Goal: Information Seeking & Learning: Learn about a topic

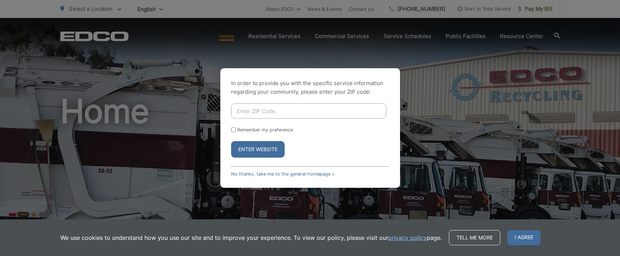
click at [255, 154] on button "Enter Website" at bounding box center [258, 149] width 54 height 17
click at [259, 109] on input "Enter ZIP Code" at bounding box center [308, 111] width 155 height 15
type input "92020"
click at [234, 130] on input "Remember my preference" at bounding box center [233, 130] width 5 height 5
checkbox input "true"
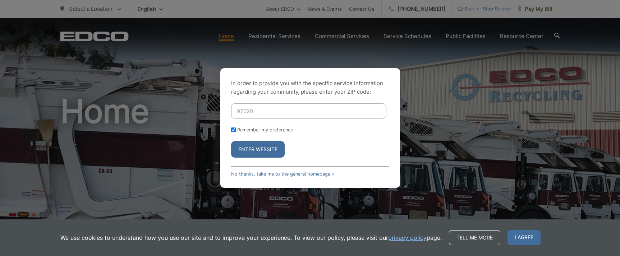
checkbox input "true"
click at [258, 157] on button "Enter Website" at bounding box center [258, 149] width 54 height 17
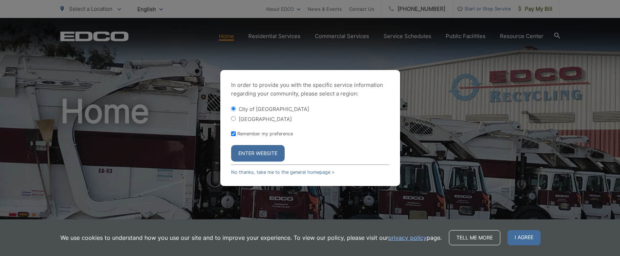
click at [258, 152] on button "Enter Website" at bounding box center [258, 153] width 54 height 17
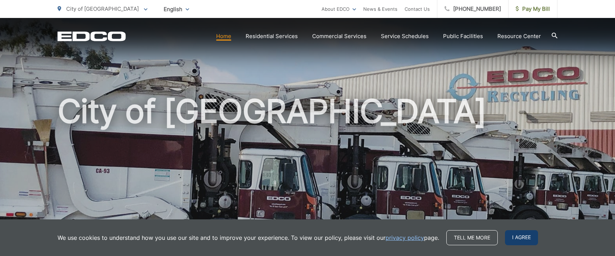
click at [524, 238] on span "I agree" at bounding box center [521, 238] width 33 height 15
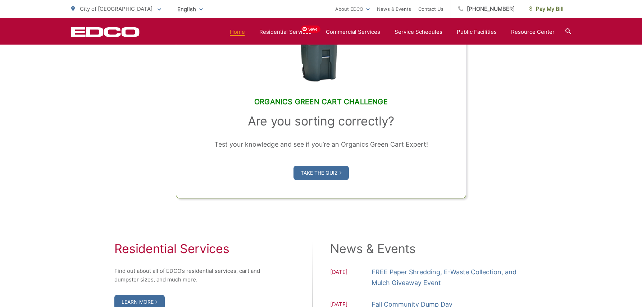
scroll to position [635, 0]
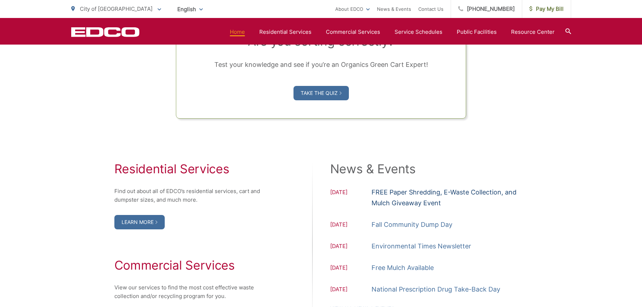
click at [407, 199] on link "FREE Paper Shredding, E-Waste Collection, and Mulch Giveaway Event" at bounding box center [450, 198] width 156 height 22
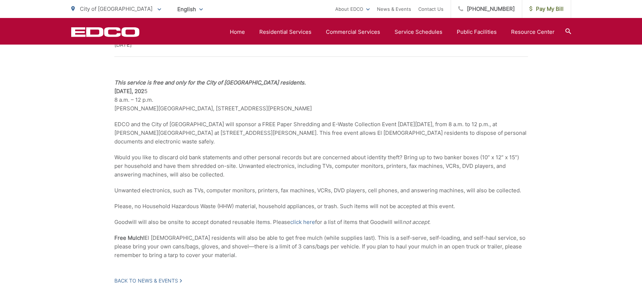
scroll to position [204, 0]
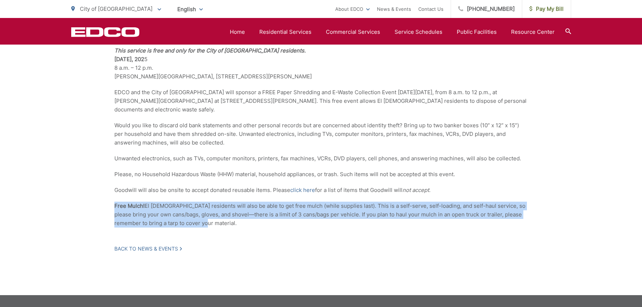
drag, startPoint x: 113, startPoint y: 197, endPoint x: 209, endPoint y: 217, distance: 97.8
click at [209, 217] on div "FREE Paper Shredding, E-Waste Collection, and Mulch Giveaway Event [DATE] This …" at bounding box center [321, 117] width 500 height 355
click at [182, 247] on icon at bounding box center [181, 249] width 2 height 4
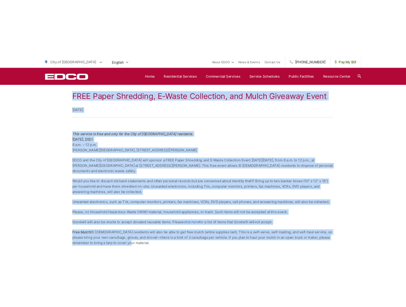
scroll to position [127, 0]
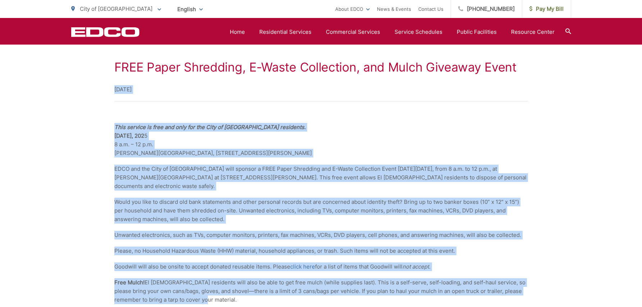
drag, startPoint x: 197, startPoint y: 215, endPoint x: 108, endPoint y: 79, distance: 162.1
click at [108, 79] on div "FREE Paper Shredding, E-Waste Collection, and Mulch Giveaway Event [DATE] This …" at bounding box center [321, 194] width 500 height 355
copy div "Loremips 88, 4114 Dolo sitamet co adip eli sedd eiu tem Inci ut La Etdol magnaa…"
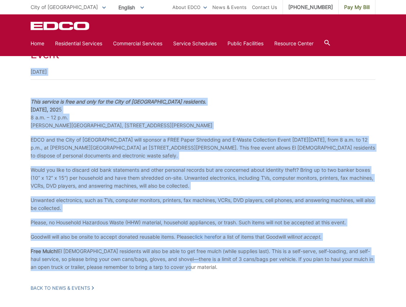
copy div "Loremips 88, 4114 Dolo sitamet co adip eli sedd eiu tem Inci ut La Etdol magnaa…"
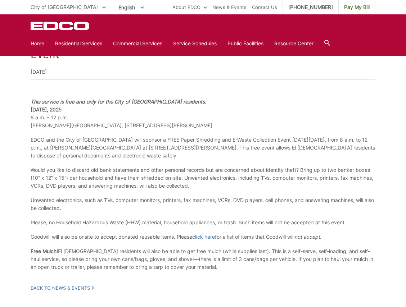
click at [250, 97] on div "FREE Paper Shredding, E-Waste Collection, and Mulch Giveaway Event [DATE] This …" at bounding box center [203, 163] width 345 height 256
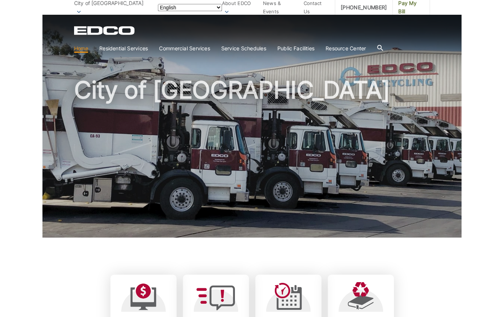
scroll to position [551, 0]
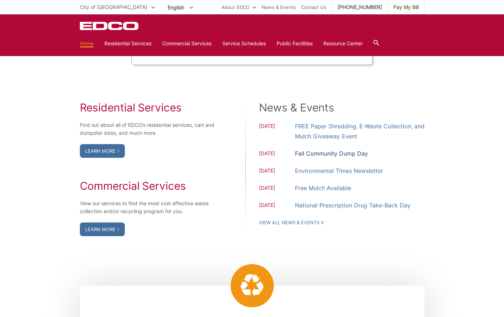
click at [339, 153] on link "Fall Community Dump Day" at bounding box center [331, 154] width 73 height 10
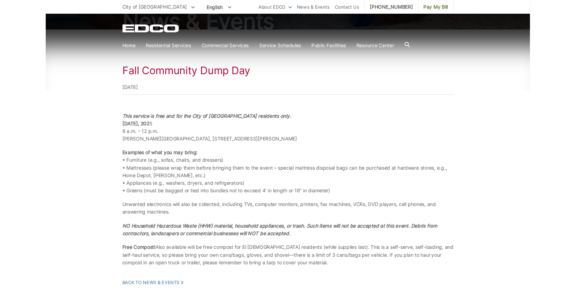
scroll to position [100, 0]
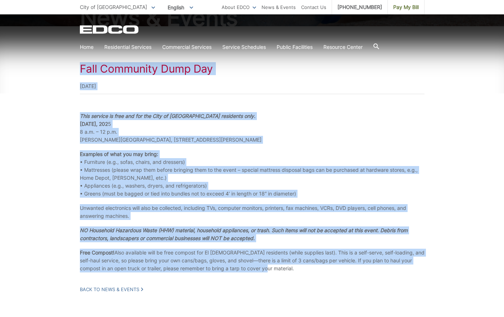
drag, startPoint x: 77, startPoint y: 67, endPoint x: 354, endPoint y: 265, distance: 340.5
click at [354, 265] on div "Fall Community Dump Day October 4, 2025 This service is free and for the City o…" at bounding box center [252, 177] width 504 height 302
copy div "Fall Community Dump Day October 4, 2025 This service is free and for the City o…"
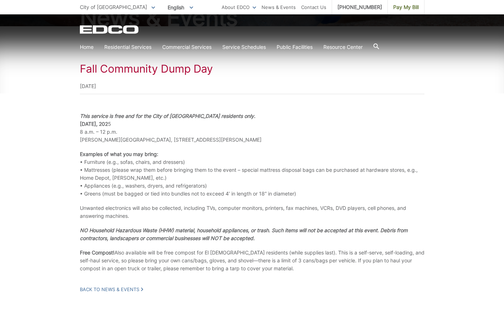
click at [257, 75] on div "Fall Community Dump Day October 4, 2025" at bounding box center [252, 78] width 345 height 32
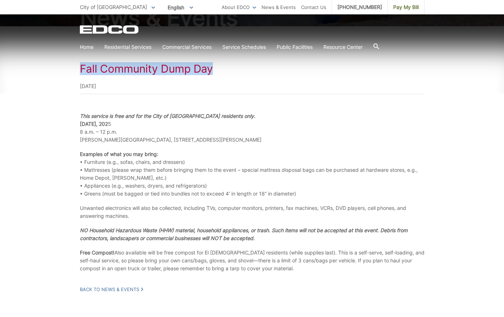
drag, startPoint x: 210, startPoint y: 70, endPoint x: 80, endPoint y: 73, distance: 129.9
click at [80, 73] on h1 "Fall Community Dump Day" at bounding box center [252, 68] width 345 height 13
copy h1 "Fall Community Dump Day"
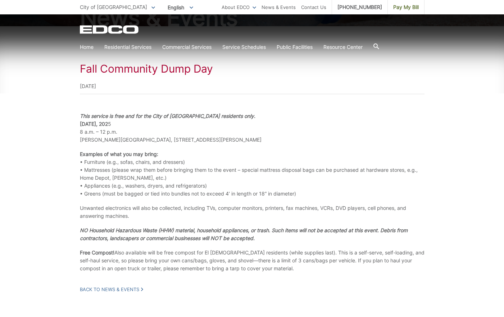
click at [195, 128] on p "This service is free and for the City of El Cajon residents only. Saturday, Oct…" at bounding box center [252, 128] width 345 height 32
drag, startPoint x: 179, startPoint y: 138, endPoint x: 74, endPoint y: 142, distance: 105.1
click at [74, 142] on div "Fall Community Dump Day October 4, 2025 This service is free and for the City o…" at bounding box center [252, 177] width 504 height 302
copy p "Wells Park, 1153 E. Madison Avenue"
click at [205, 138] on p "This service is free and for the City of El Cajon residents only. Saturday, Oct…" at bounding box center [252, 128] width 345 height 32
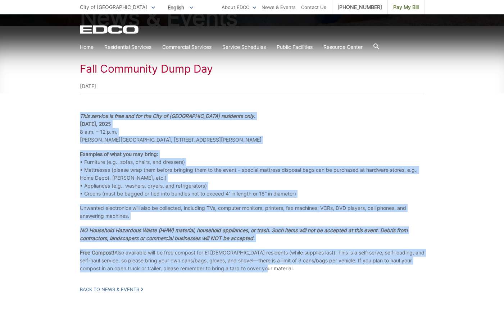
drag, startPoint x: 78, startPoint y: 117, endPoint x: 303, endPoint y: 272, distance: 272.9
click at [303, 272] on div "Fall Community Dump Day October 4, 2025 This service is free and for the City o…" at bounding box center [252, 177] width 504 height 302
copy div "This service is free and for the City of El Cajon residents only. Saturday, Oct…"
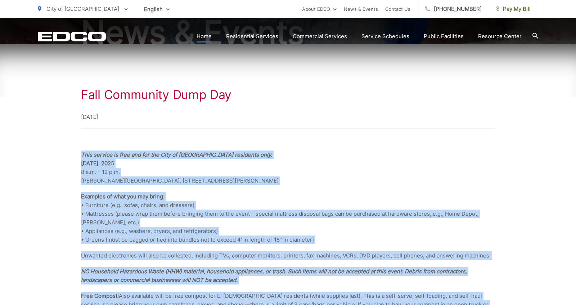
click at [210, 35] on link "Home" at bounding box center [203, 36] width 15 height 9
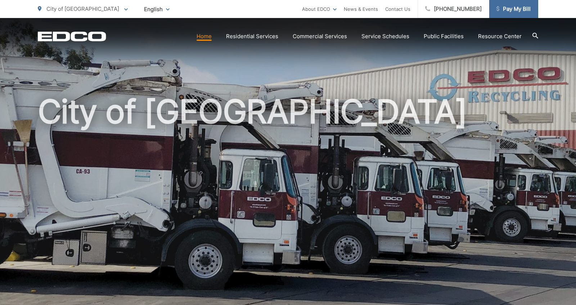
click at [516, 10] on span "Pay My Bill" at bounding box center [513, 9] width 34 height 9
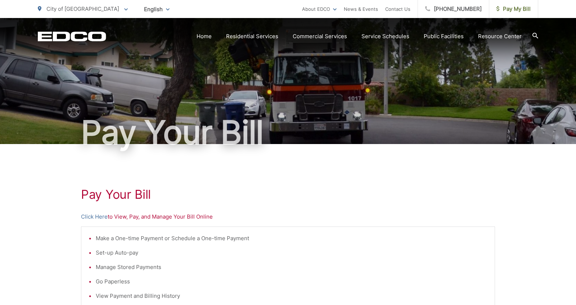
scroll to position [116, 0]
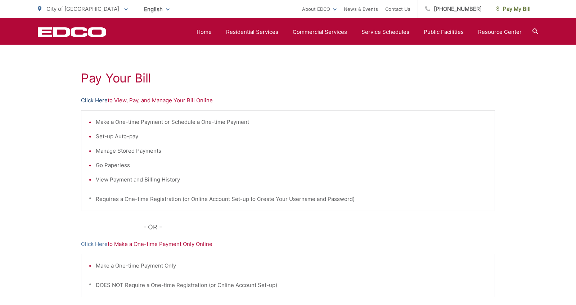
click at [100, 100] on link "Click Here" at bounding box center [94, 100] width 27 height 9
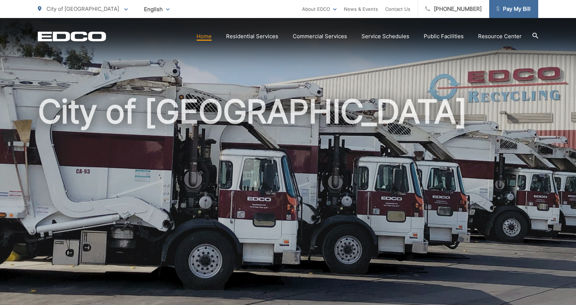
click at [515, 8] on span "Pay My Bill" at bounding box center [513, 9] width 34 height 9
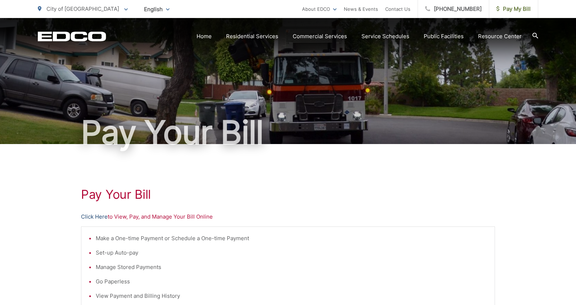
click at [92, 220] on link "Click Here" at bounding box center [94, 216] width 27 height 9
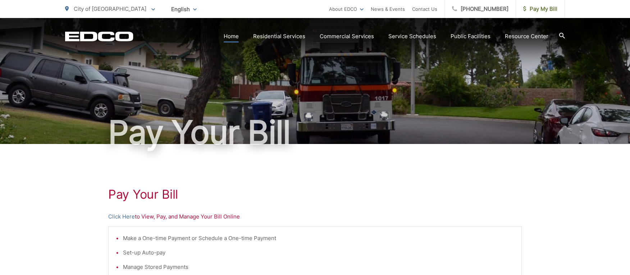
click at [232, 35] on link "Home" at bounding box center [231, 36] width 15 height 9
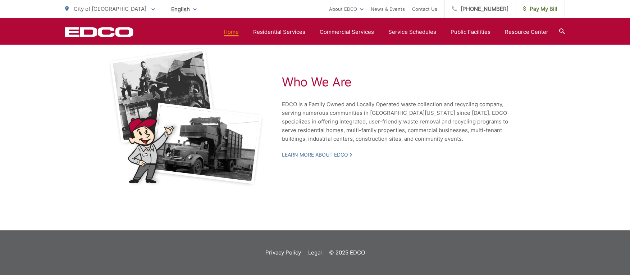
scroll to position [1298, 0]
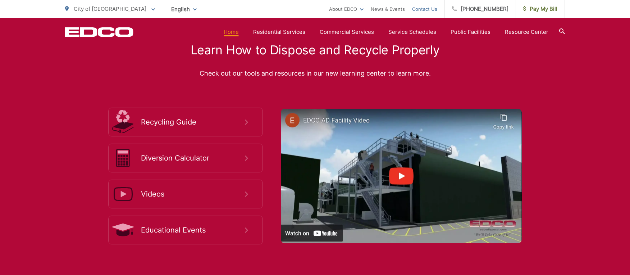
click at [437, 10] on link "Contact Us" at bounding box center [424, 9] width 25 height 9
